Goal: Task Accomplishment & Management: Use online tool/utility

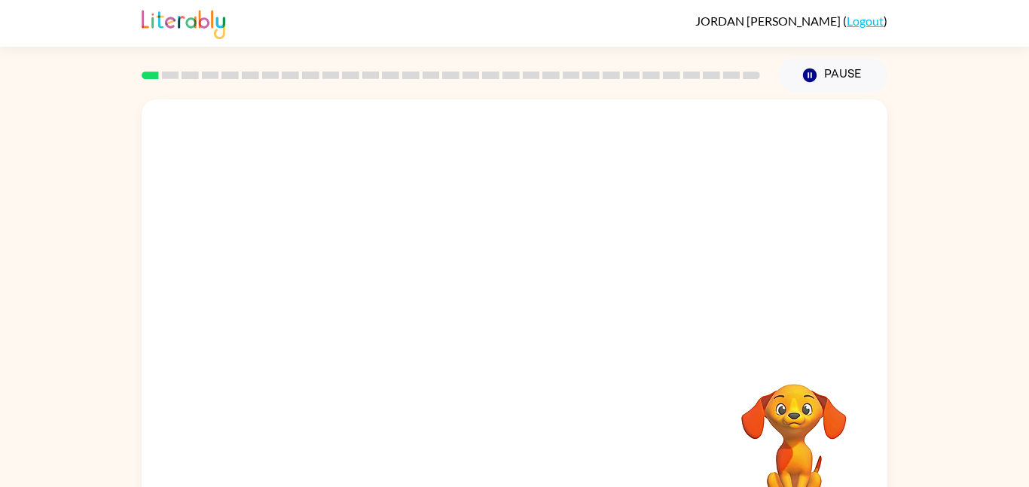
scroll to position [42, 0]
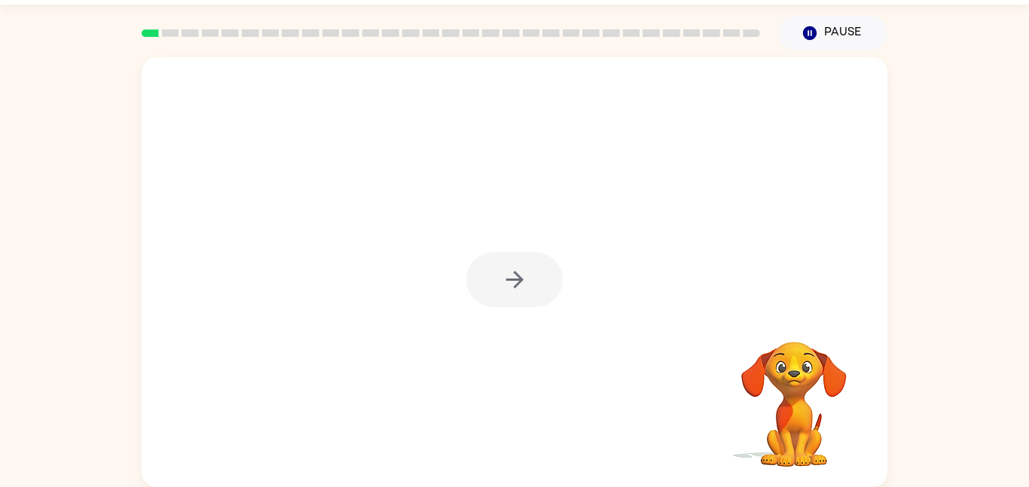
drag, startPoint x: 912, startPoint y: 224, endPoint x: 879, endPoint y: 151, distance: 79.6
click at [879, 151] on div "Your browser must support playing .mp4 files to use Literably. Please try using…" at bounding box center [514, 268] width 1029 height 437
click at [500, 291] on button "button" at bounding box center [514, 279] width 96 height 55
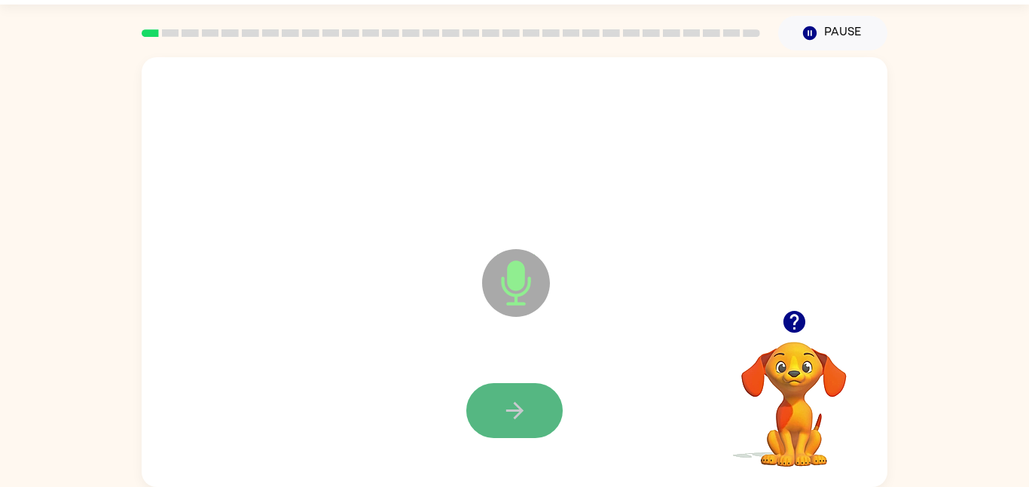
click at [506, 404] on icon "button" at bounding box center [515, 411] width 26 height 26
click at [509, 404] on icon "button" at bounding box center [515, 411] width 26 height 26
click at [502, 400] on icon "button" at bounding box center [515, 411] width 26 height 26
click at [502, 399] on icon "button" at bounding box center [515, 411] width 26 height 26
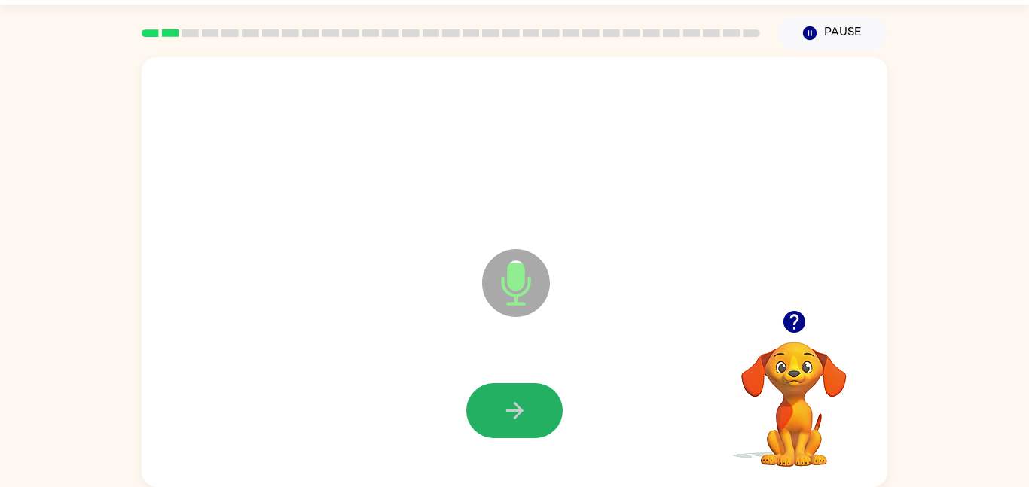
click at [502, 399] on icon "button" at bounding box center [515, 411] width 26 height 26
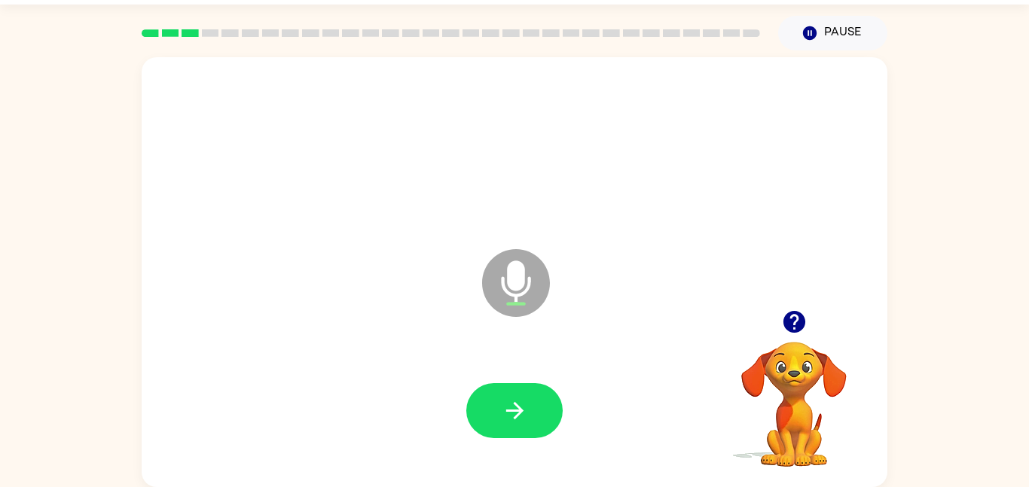
click at [502, 400] on icon "button" at bounding box center [515, 411] width 26 height 26
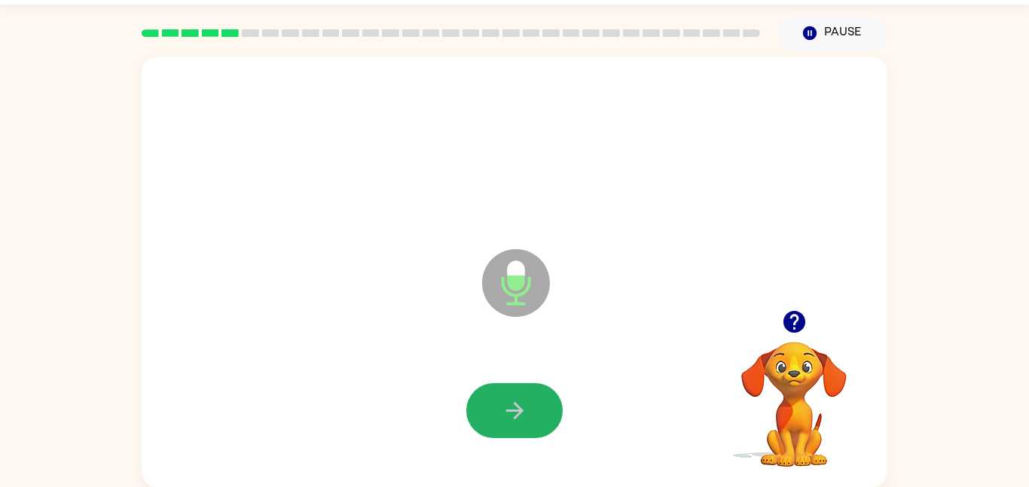
click at [502, 400] on icon "button" at bounding box center [515, 411] width 26 height 26
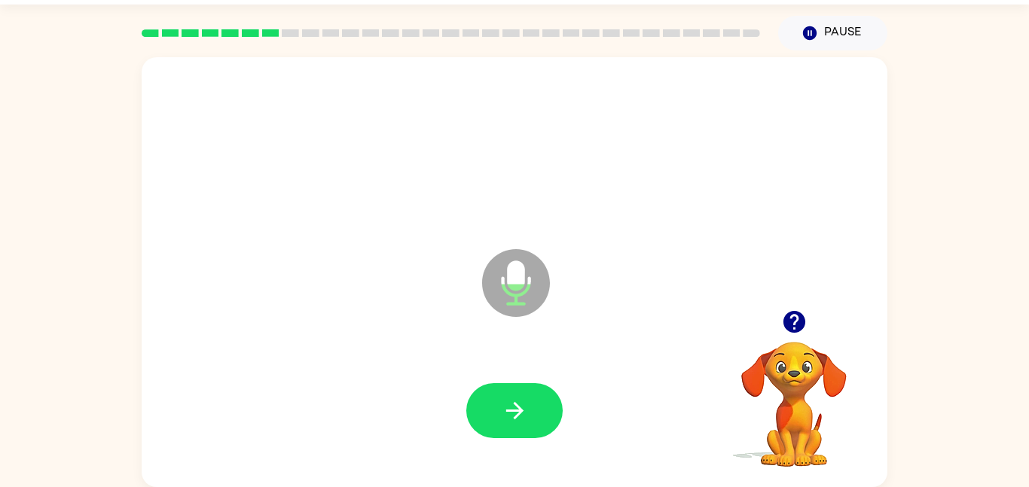
click at [808, 326] on button "button" at bounding box center [794, 322] width 38 height 38
click at [502, 400] on icon "button" at bounding box center [515, 411] width 26 height 26
click at [782, 330] on icon "button" at bounding box center [794, 322] width 26 height 26
click at [502, 400] on icon "button" at bounding box center [515, 411] width 26 height 26
click at [502, 399] on icon "button" at bounding box center [515, 411] width 26 height 26
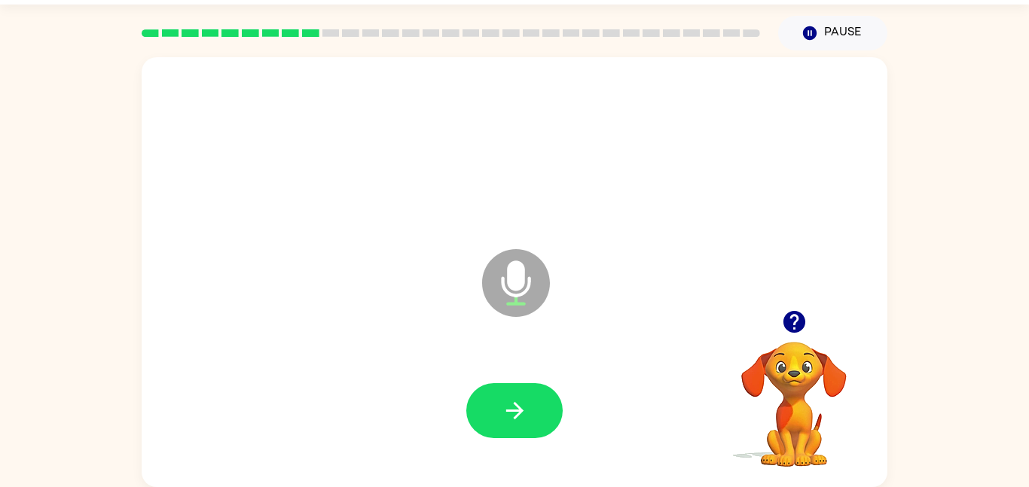
click at [777, 313] on button "button" at bounding box center [794, 322] width 38 height 38
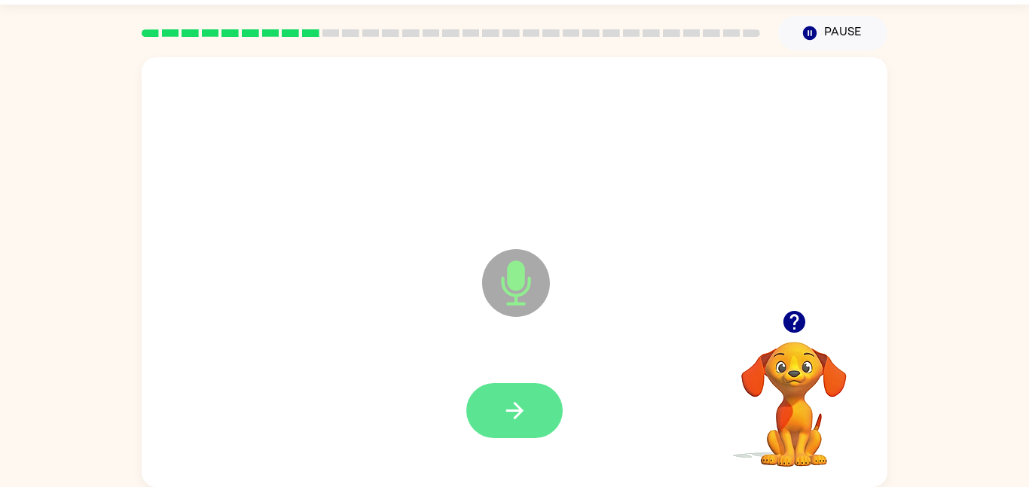
click at [502, 399] on icon "button" at bounding box center [515, 411] width 26 height 26
click at [484, 394] on button "button" at bounding box center [514, 411] width 96 height 55
click at [536, 391] on button "button" at bounding box center [514, 411] width 96 height 55
click at [527, 389] on button "button" at bounding box center [514, 411] width 96 height 55
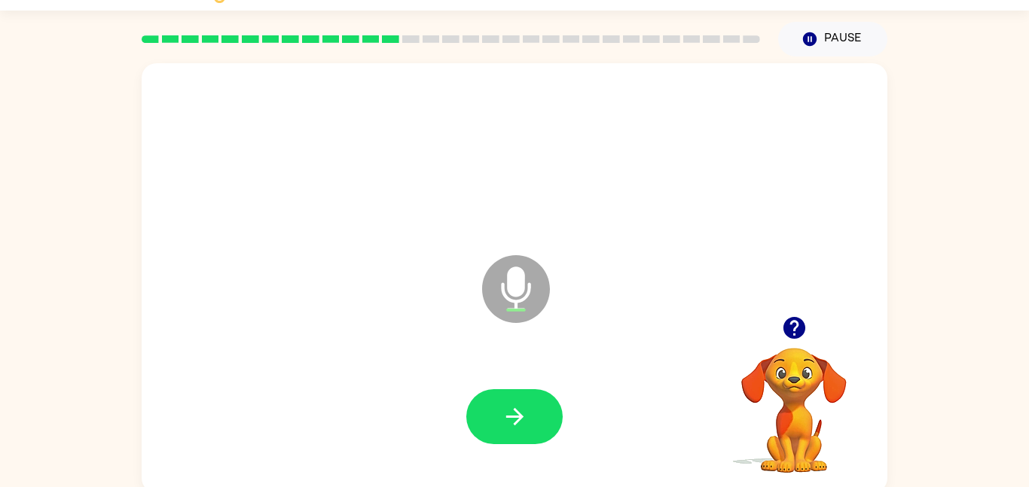
scroll to position [38, 0]
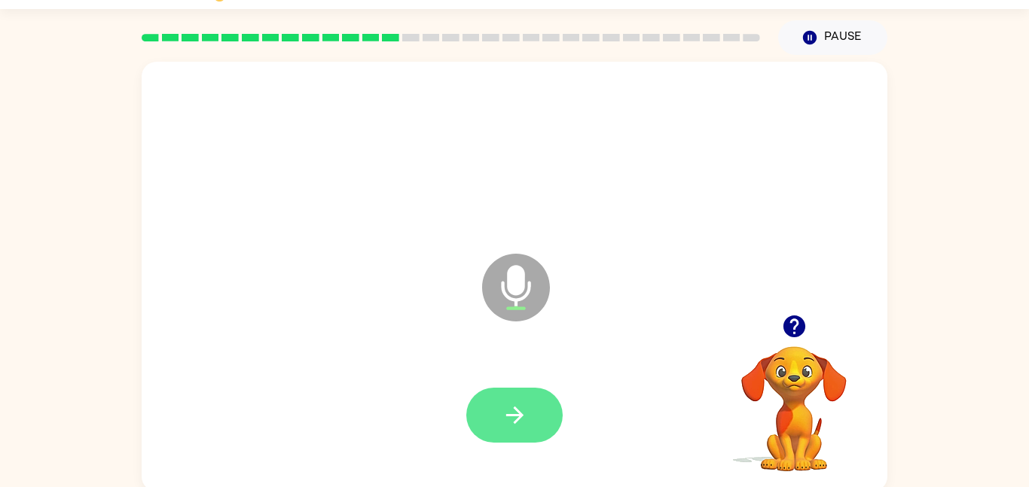
click at [527, 432] on button "button" at bounding box center [514, 415] width 96 height 55
click at [490, 404] on button "button" at bounding box center [514, 415] width 96 height 55
click at [471, 411] on div at bounding box center [514, 415] width 96 height 55
click at [540, 404] on button "button" at bounding box center [514, 415] width 96 height 55
click at [528, 410] on button "button" at bounding box center [514, 415] width 96 height 55
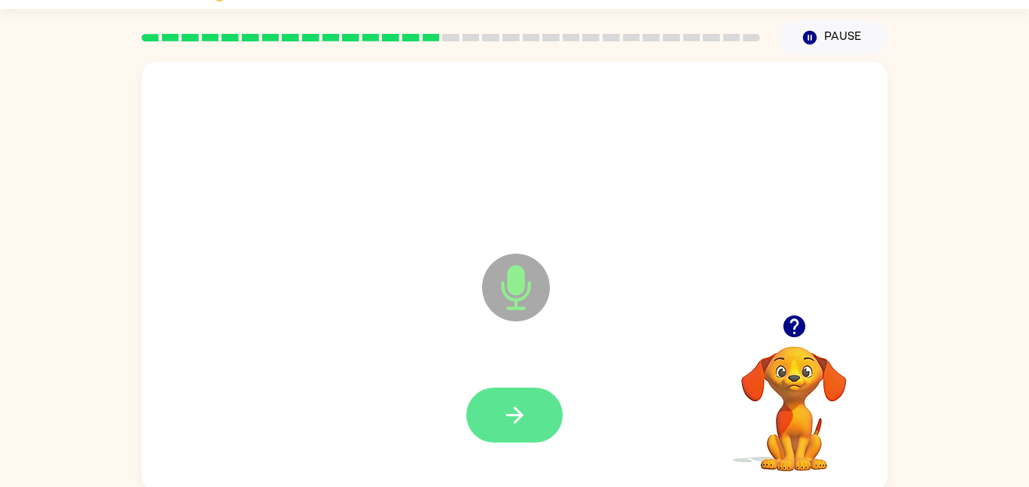
click at [521, 404] on icon "button" at bounding box center [515, 415] width 26 height 26
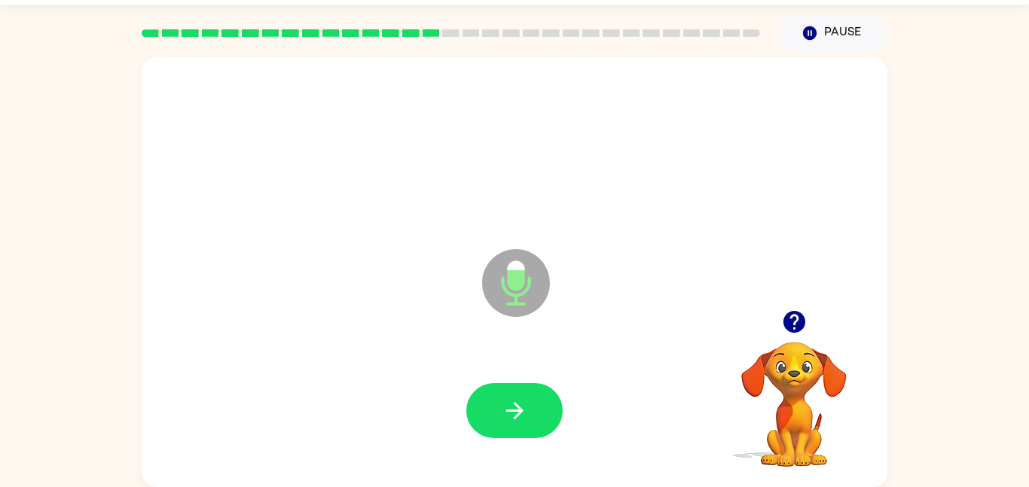
click at [798, 329] on icon "button" at bounding box center [794, 322] width 22 height 22
click at [497, 396] on button "button" at bounding box center [514, 411] width 96 height 55
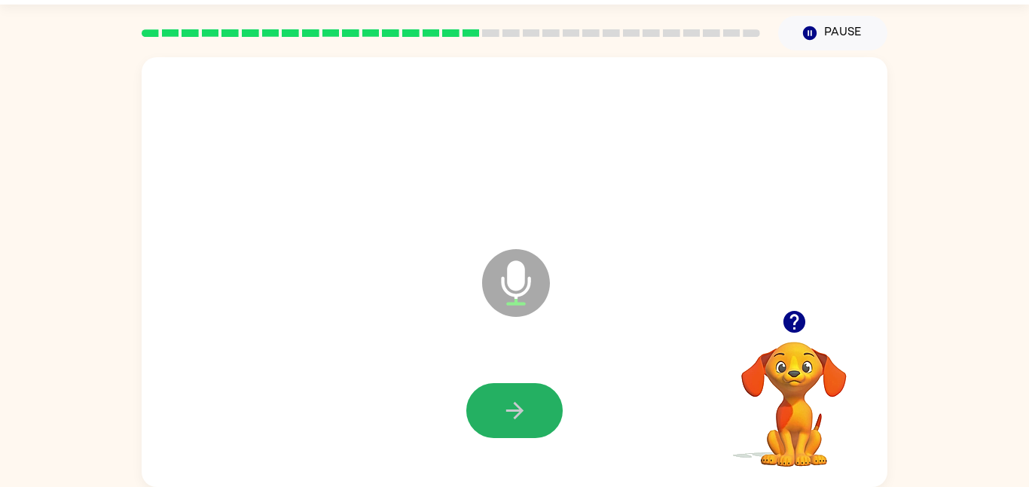
click at [497, 396] on button "button" at bounding box center [514, 411] width 96 height 55
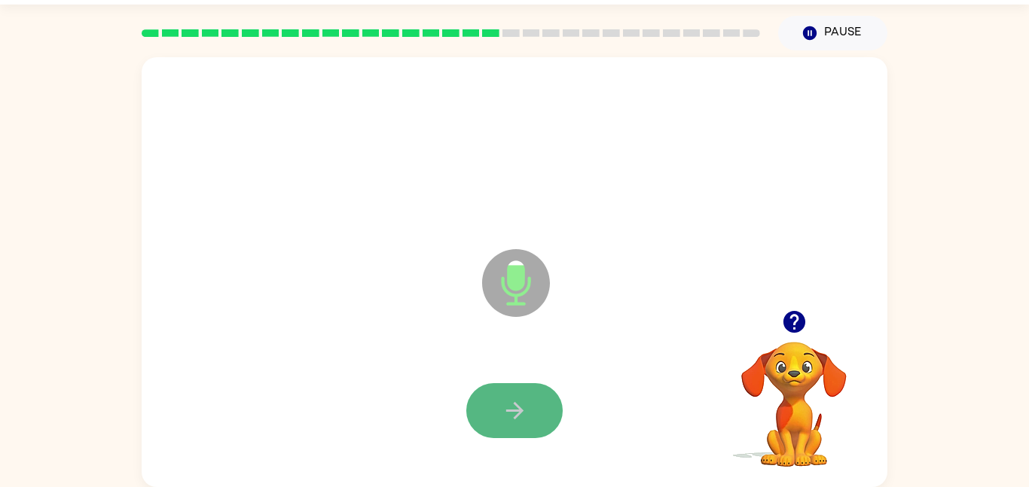
click at [496, 395] on button "button" at bounding box center [514, 411] width 96 height 55
click at [467, 331] on div "Microphone The Microphone is here when it is your turn to talk" at bounding box center [515, 272] width 746 height 430
click at [463, 329] on div "Microphone The Microphone is here when it is your turn to talk" at bounding box center [515, 272] width 746 height 430
click at [516, 389] on button "button" at bounding box center [514, 411] width 96 height 55
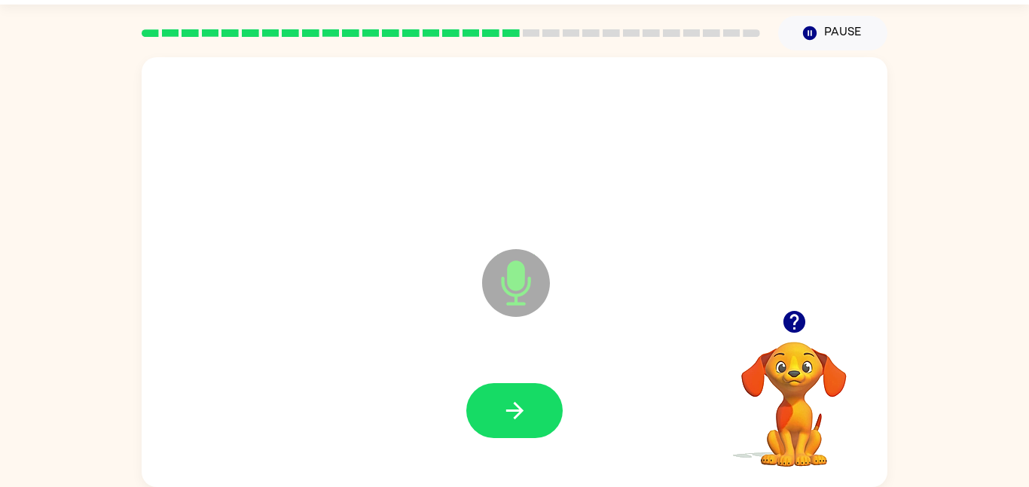
scroll to position [41, 0]
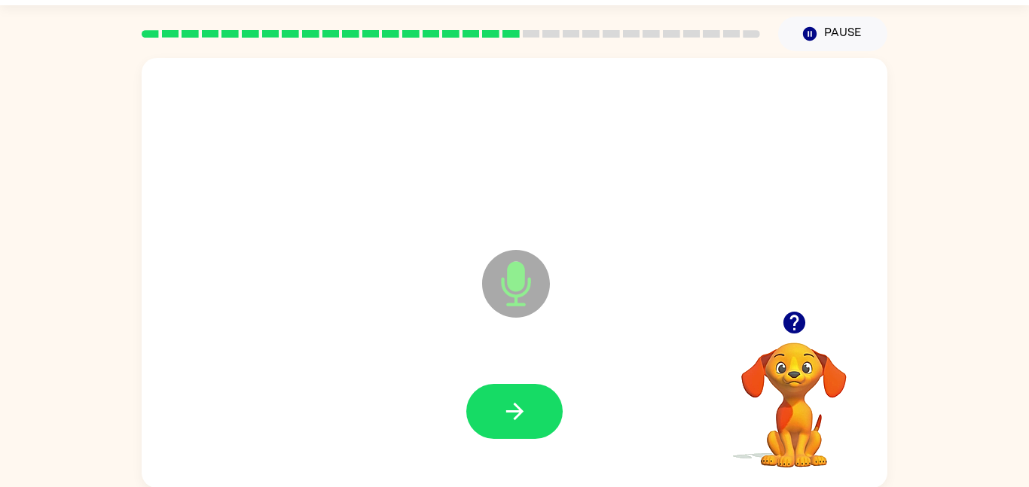
click at [800, 332] on icon "button" at bounding box center [794, 323] width 22 height 22
click at [518, 231] on icon at bounding box center [516, 250] width 38 height 113
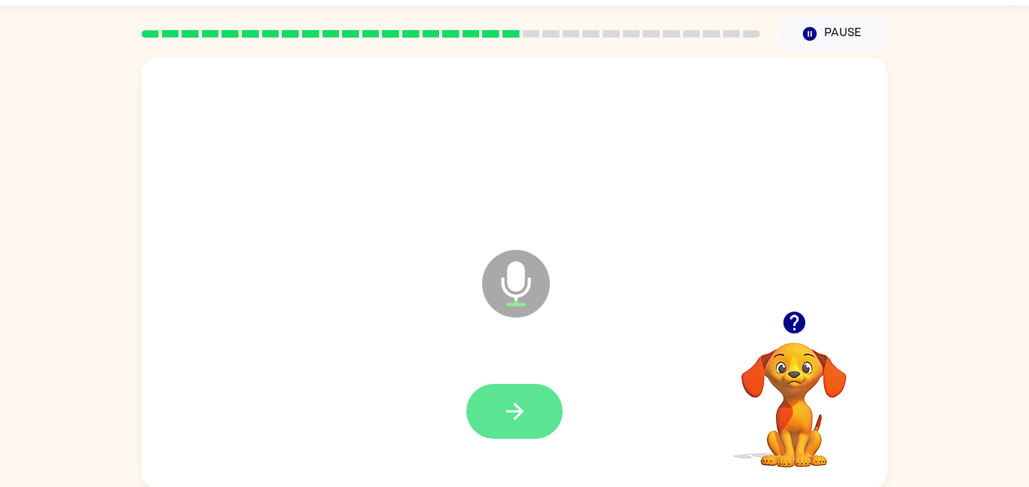
click at [500, 428] on button "button" at bounding box center [514, 411] width 96 height 55
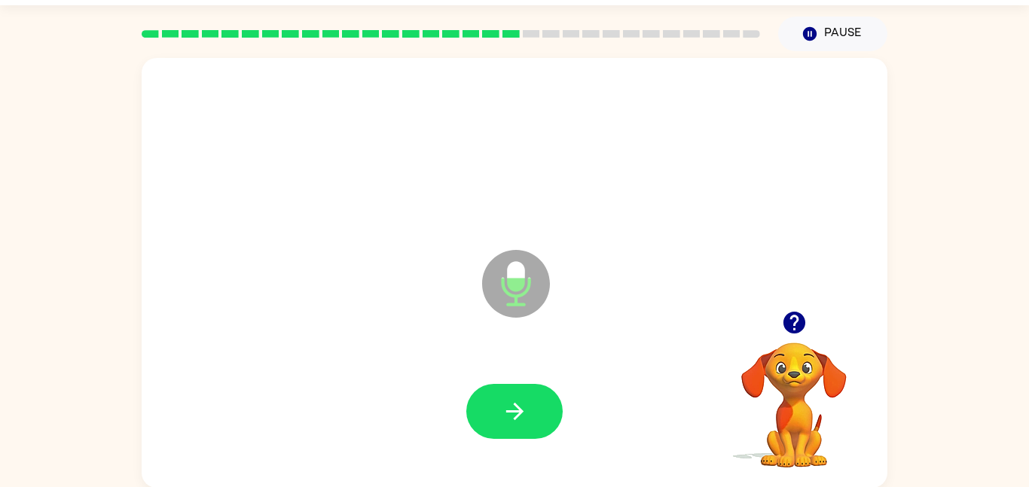
click at [795, 325] on icon "button" at bounding box center [794, 323] width 26 height 26
click at [509, 414] on icon "button" at bounding box center [515, 412] width 26 height 26
click at [510, 417] on icon "button" at bounding box center [515, 412] width 26 height 26
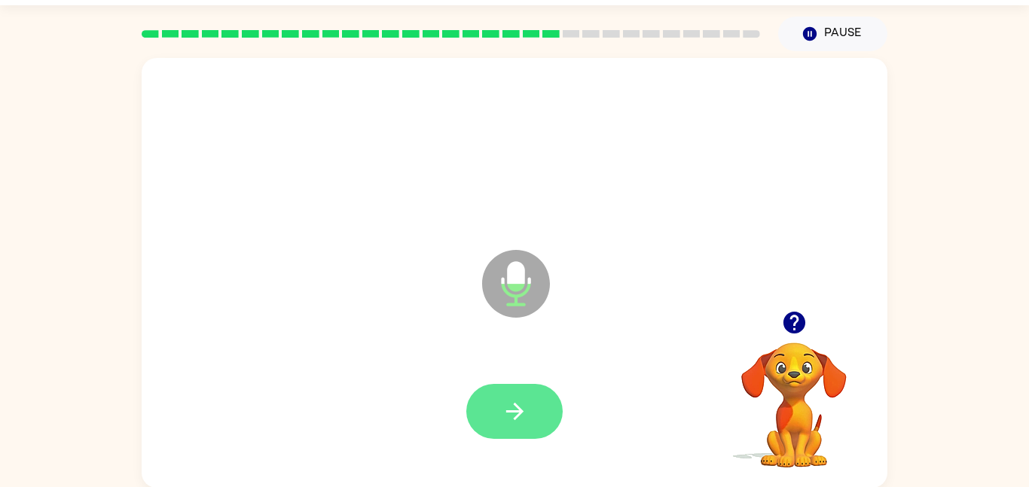
click at [509, 417] on icon "button" at bounding box center [515, 412] width 26 height 26
click at [793, 315] on icon "button" at bounding box center [794, 323] width 22 height 22
click at [524, 384] on button "button" at bounding box center [514, 411] width 96 height 55
click at [477, 414] on button "button" at bounding box center [514, 411] width 96 height 55
click at [544, 436] on button "button" at bounding box center [514, 411] width 96 height 55
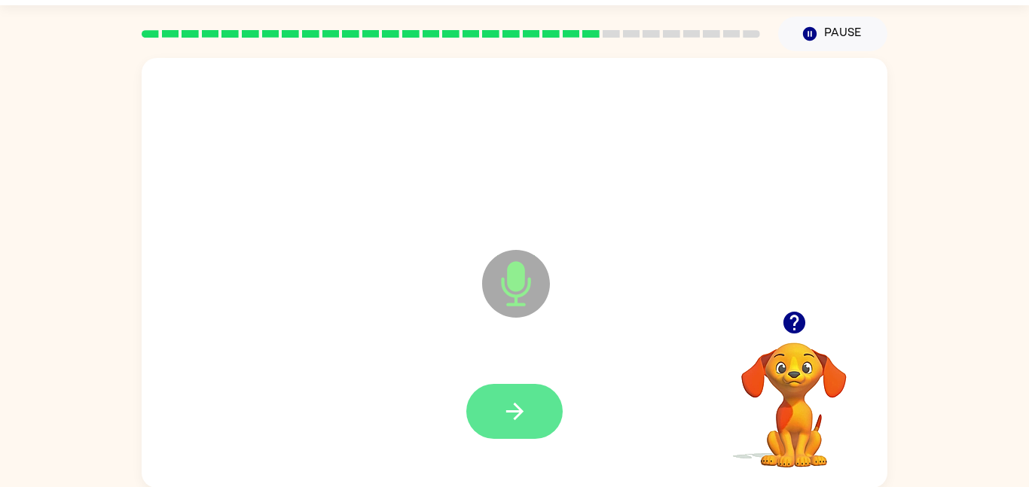
click at [536, 422] on button "button" at bounding box center [514, 411] width 96 height 55
click at [509, 417] on icon "button" at bounding box center [515, 412] width 26 height 26
click at [492, 399] on button "button" at bounding box center [514, 411] width 96 height 55
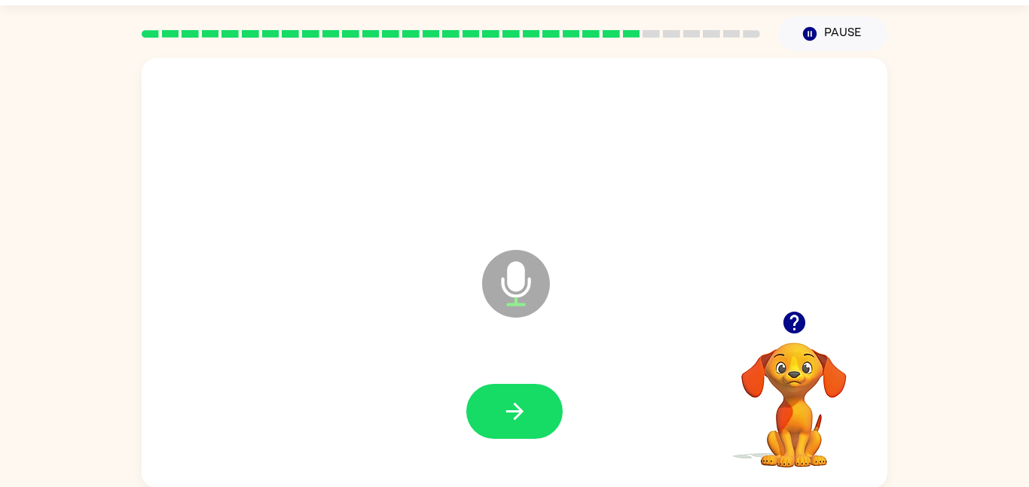
click at [822, 283] on div "Microphone The Microphone is here when it is your turn to talk" at bounding box center [515, 273] width 746 height 430
click at [785, 341] on div at bounding box center [794, 323] width 151 height 38
click at [783, 310] on icon "button" at bounding box center [794, 323] width 26 height 26
click at [516, 416] on icon "button" at bounding box center [514, 411] width 17 height 17
click at [589, 422] on div at bounding box center [515, 412] width 716 height 124
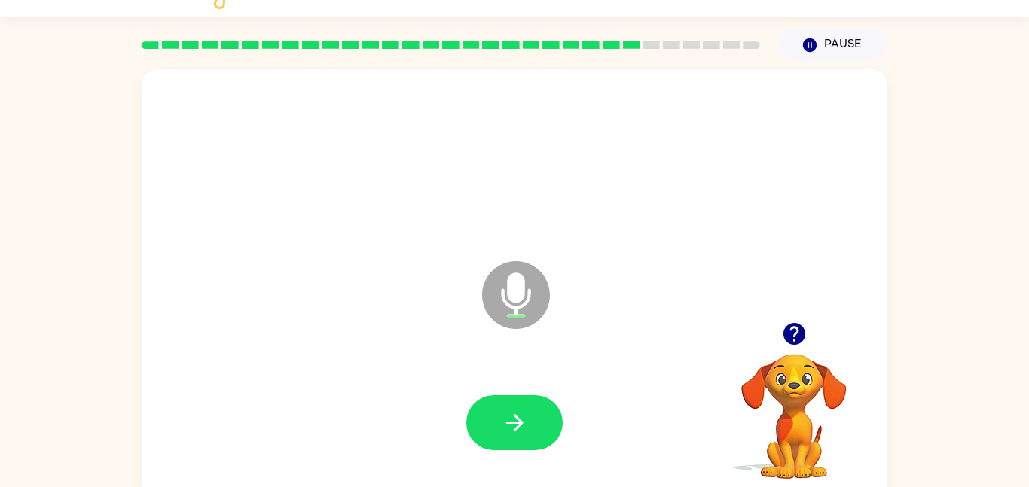
scroll to position [42, 0]
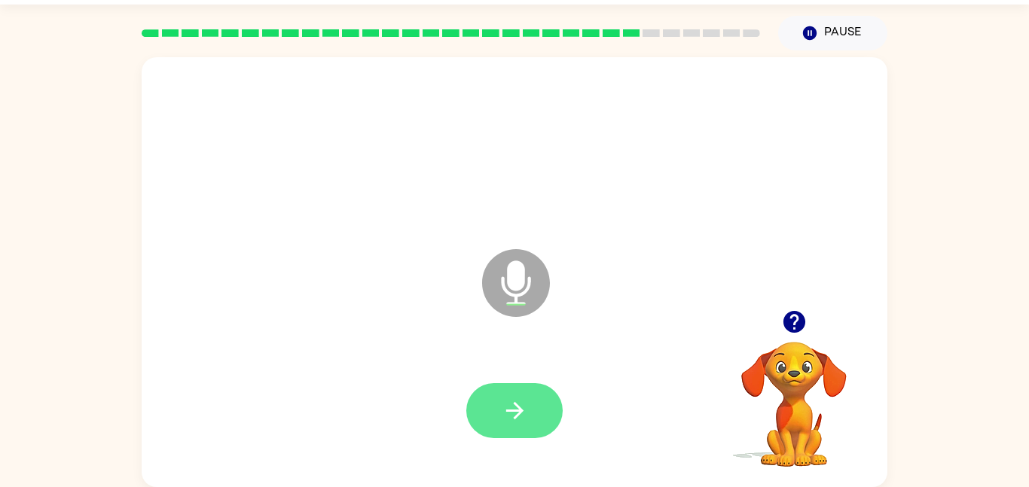
click at [544, 403] on button "button" at bounding box center [514, 411] width 96 height 55
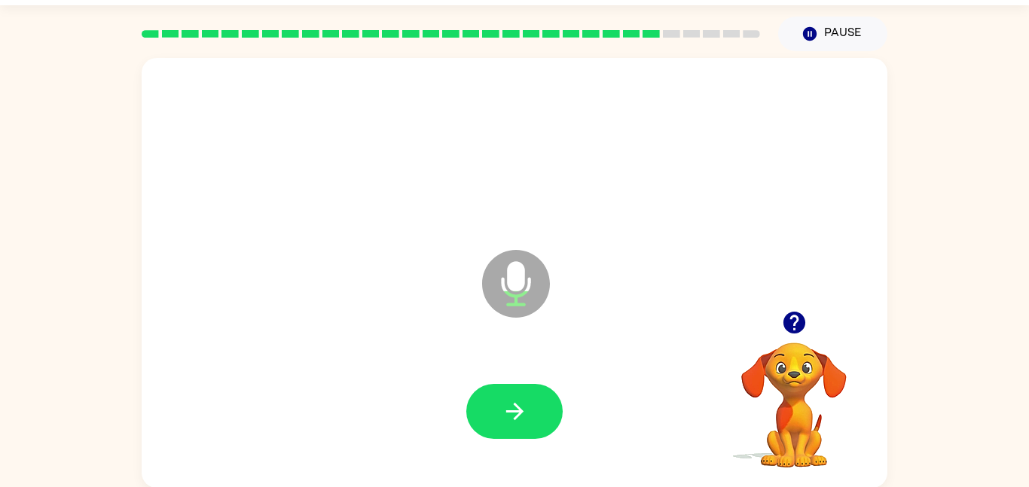
scroll to position [0, 0]
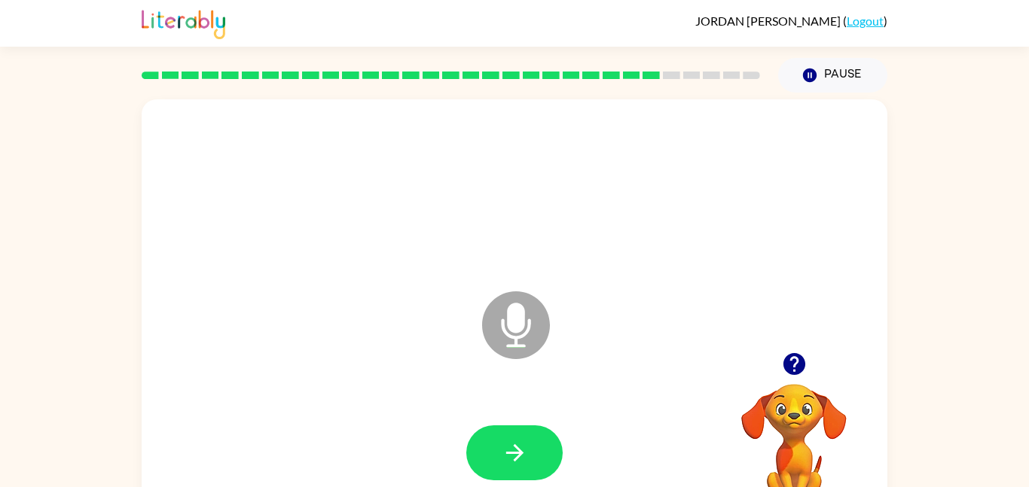
click at [801, 361] on icon "button" at bounding box center [794, 364] width 22 height 22
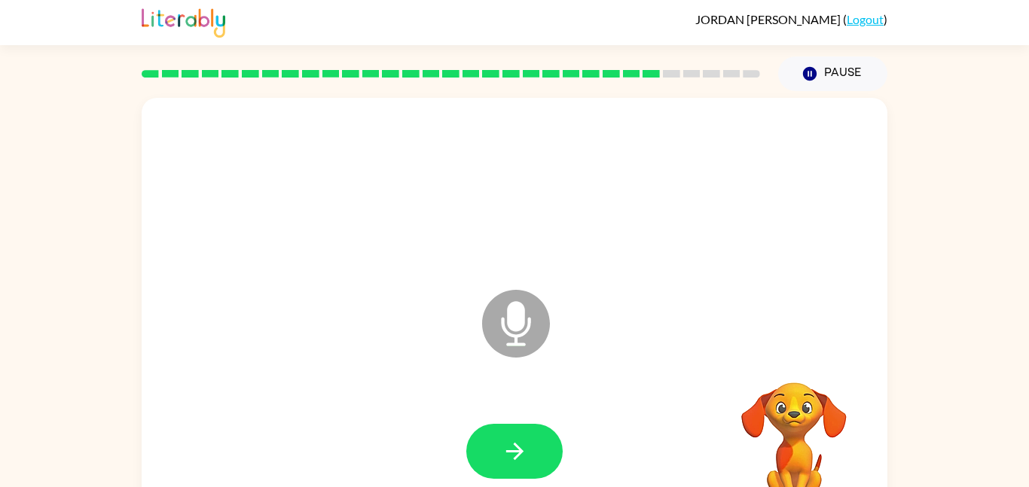
scroll to position [42, 0]
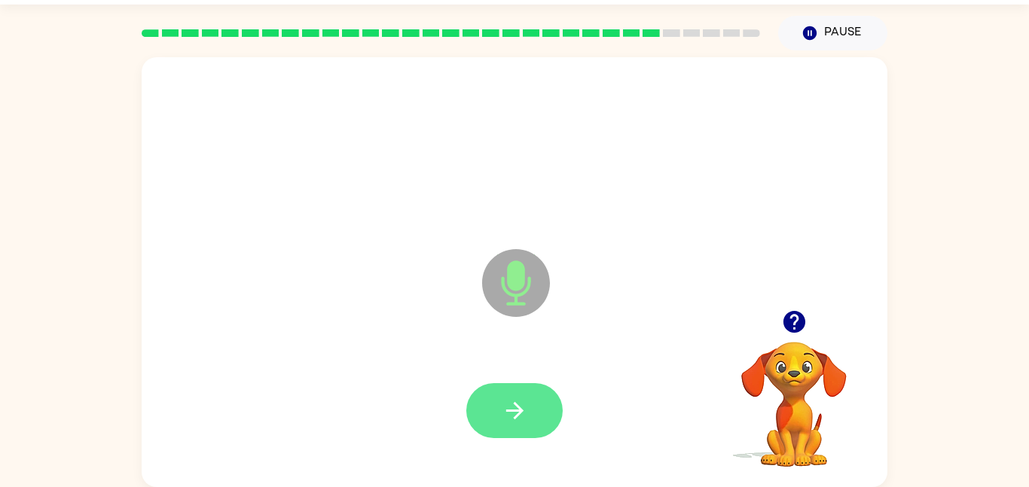
click at [510, 413] on icon "button" at bounding box center [515, 411] width 26 height 26
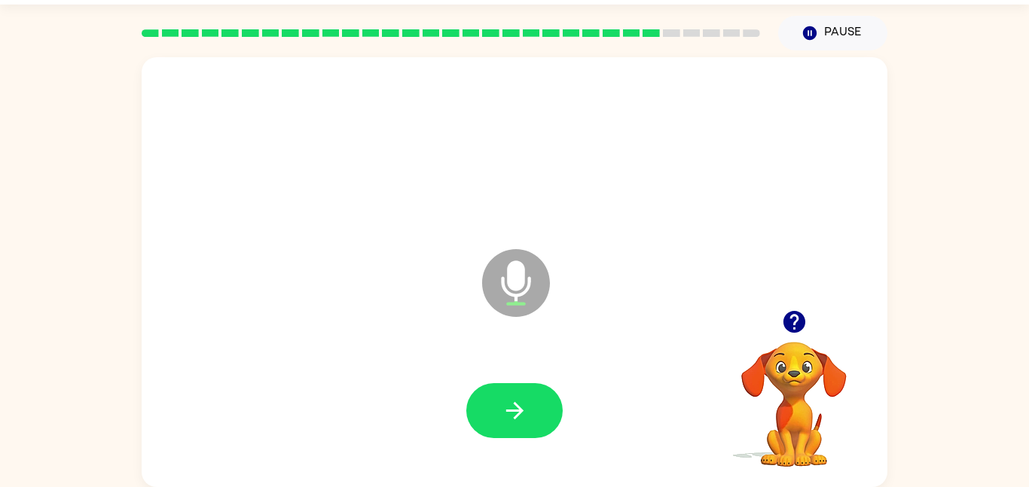
click at [788, 310] on icon "button" at bounding box center [794, 322] width 26 height 26
click at [790, 327] on video "Your browser must support playing .mp4 files to use Literably. Please try using…" at bounding box center [794, 394] width 151 height 151
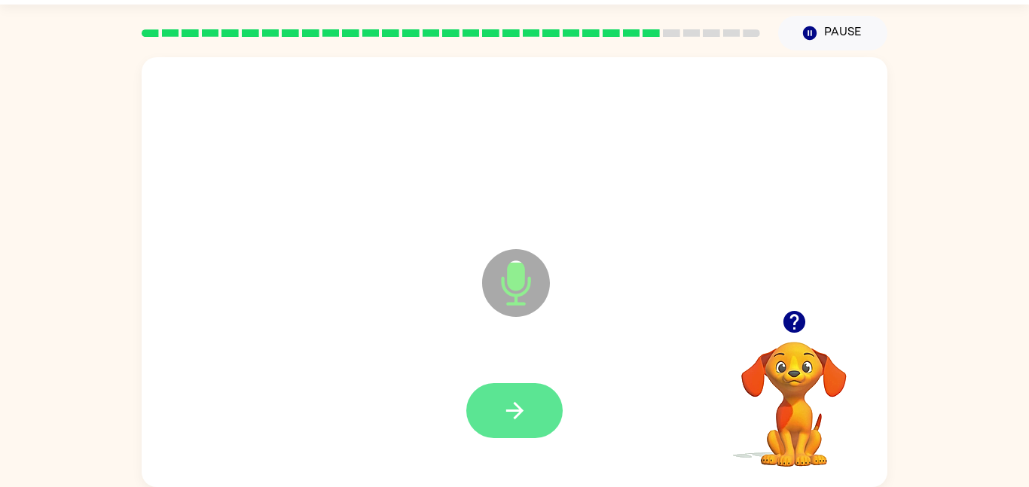
click at [521, 393] on button "button" at bounding box center [514, 411] width 96 height 55
click at [517, 386] on button "button" at bounding box center [514, 411] width 96 height 55
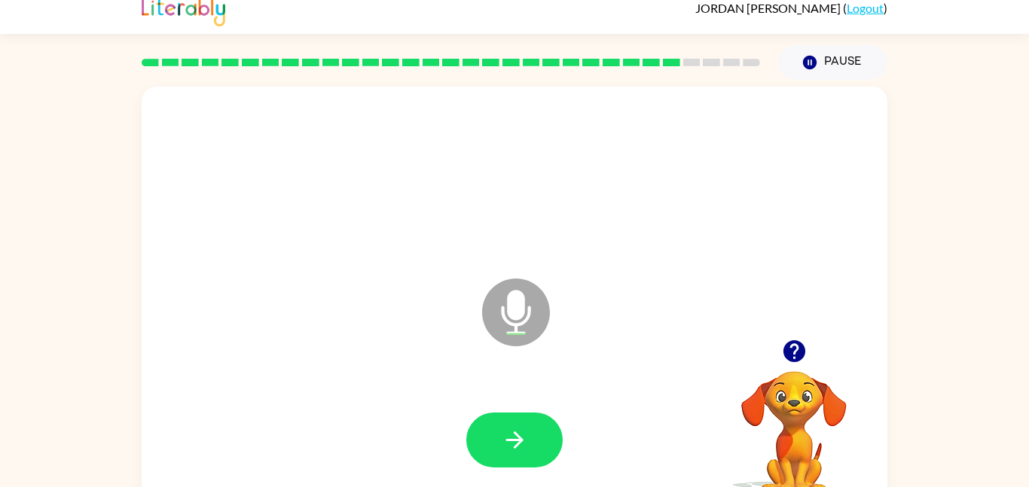
scroll to position [12, 0]
click at [798, 341] on icon "button" at bounding box center [794, 352] width 26 height 26
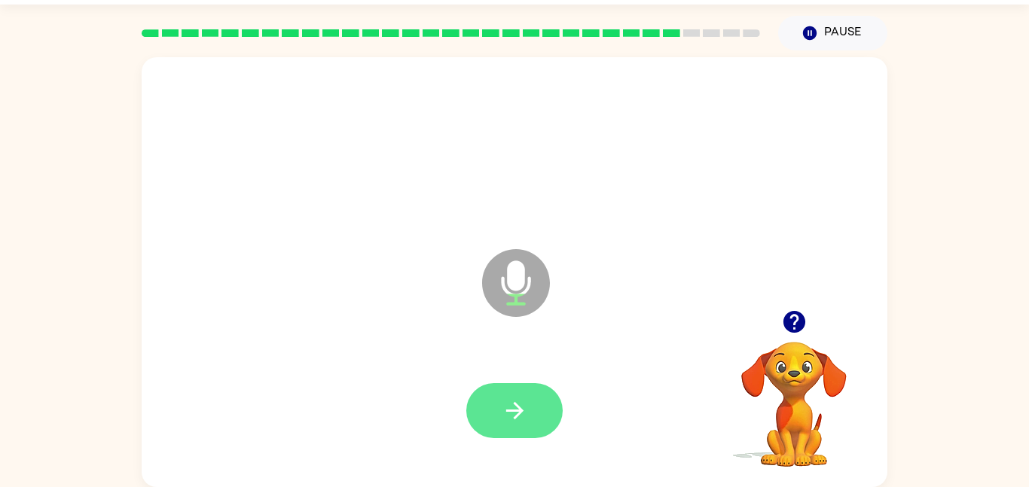
click at [528, 413] on button "button" at bounding box center [514, 411] width 96 height 55
click at [544, 423] on button "button" at bounding box center [514, 411] width 96 height 55
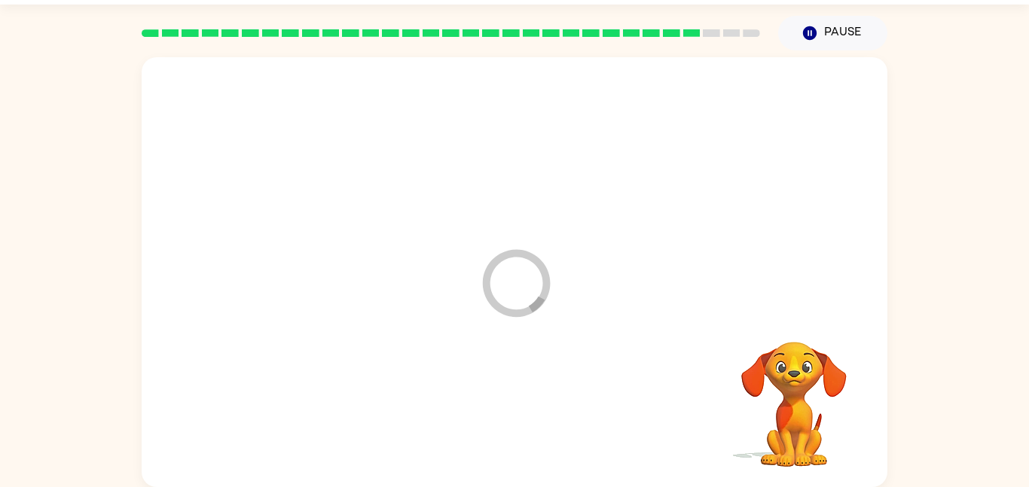
click at [521, 423] on div at bounding box center [515, 412] width 716 height 124
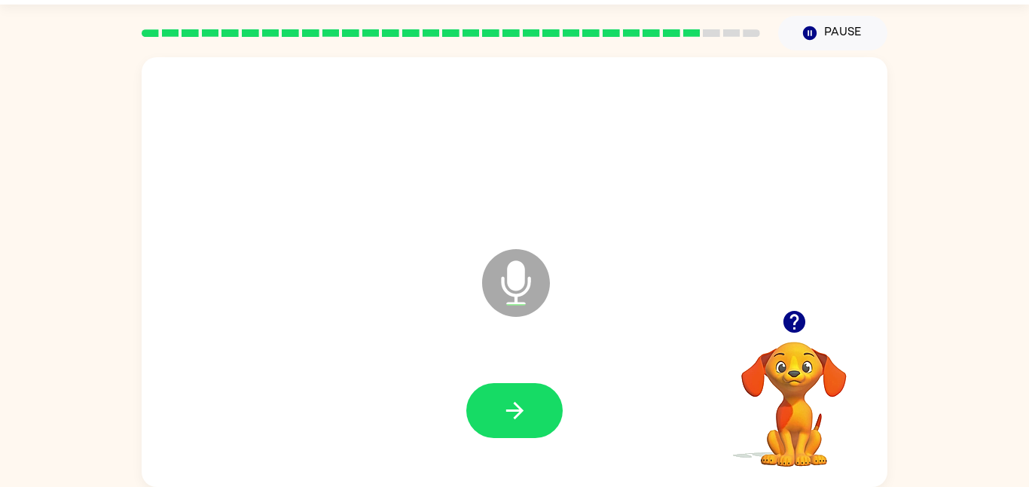
click at [546, 428] on button "button" at bounding box center [514, 411] width 96 height 55
click at [570, 432] on div at bounding box center [515, 412] width 716 height 124
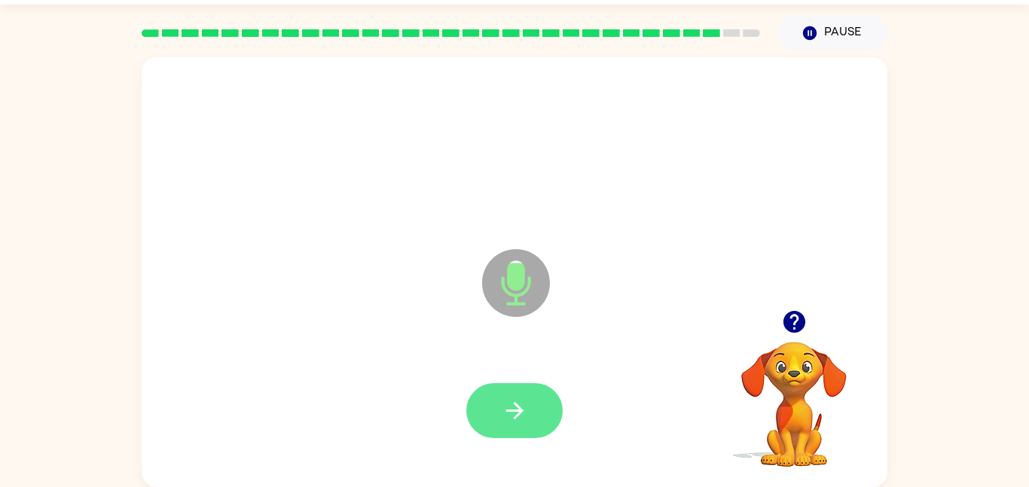
click at [549, 413] on button "button" at bounding box center [514, 411] width 96 height 55
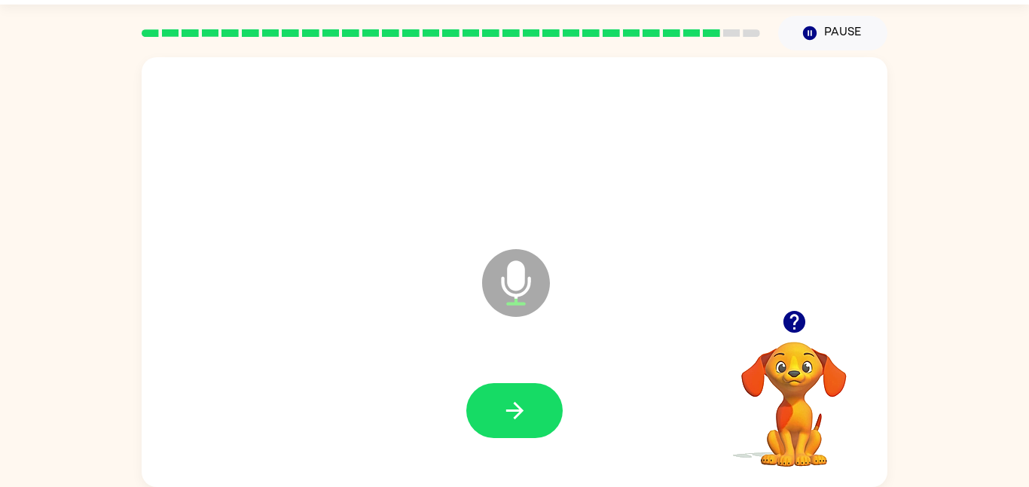
click at [779, 325] on button "button" at bounding box center [794, 322] width 38 height 38
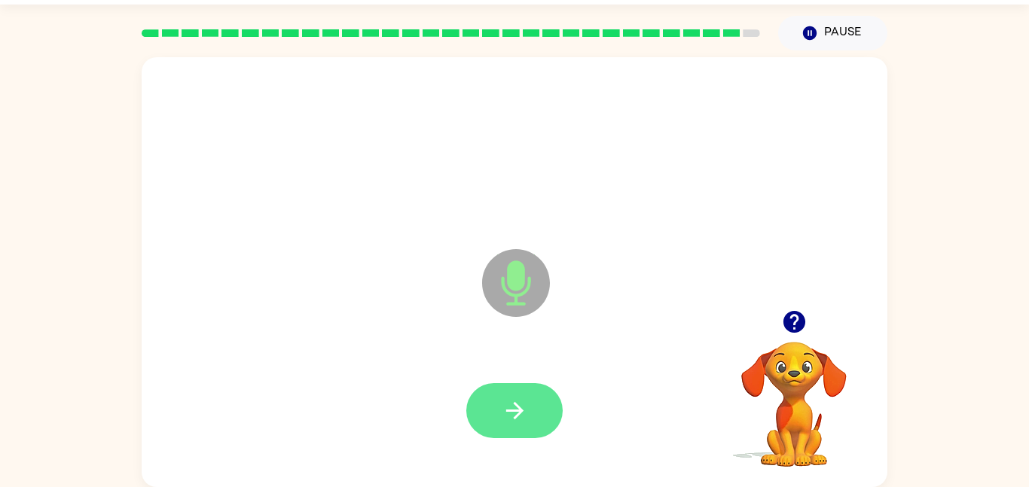
click at [509, 414] on icon "button" at bounding box center [515, 411] width 26 height 26
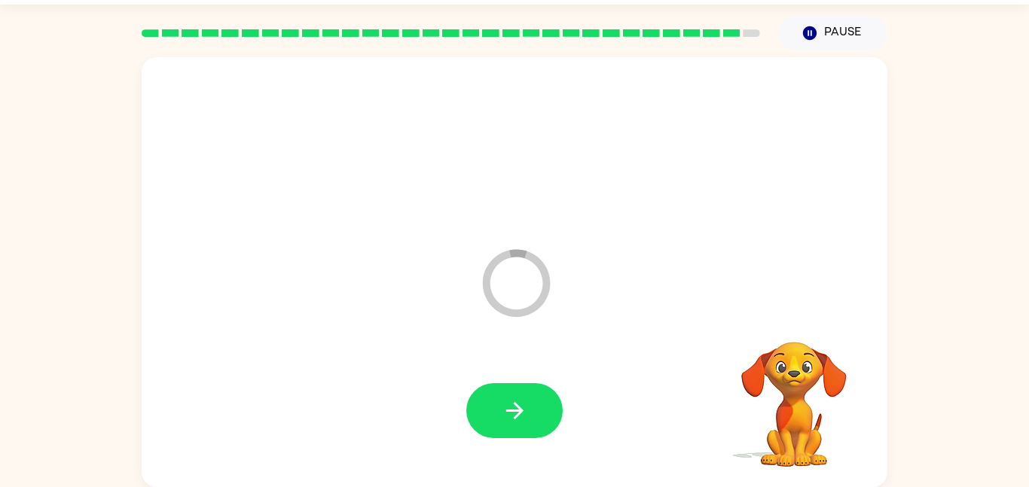
scroll to position [15, 0]
